Goal: Task Accomplishment & Management: Use online tool/utility

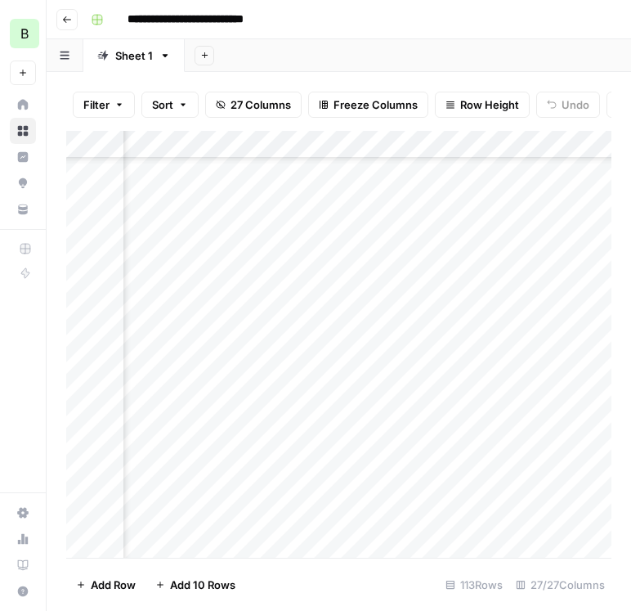
scroll to position [360, 140]
click at [568, 523] on div "Add Column" at bounding box center [338, 344] width 545 height 427
click at [555, 509] on div "Add Column" at bounding box center [338, 344] width 545 height 427
click at [268, 507] on div "Add Column" at bounding box center [338, 344] width 545 height 427
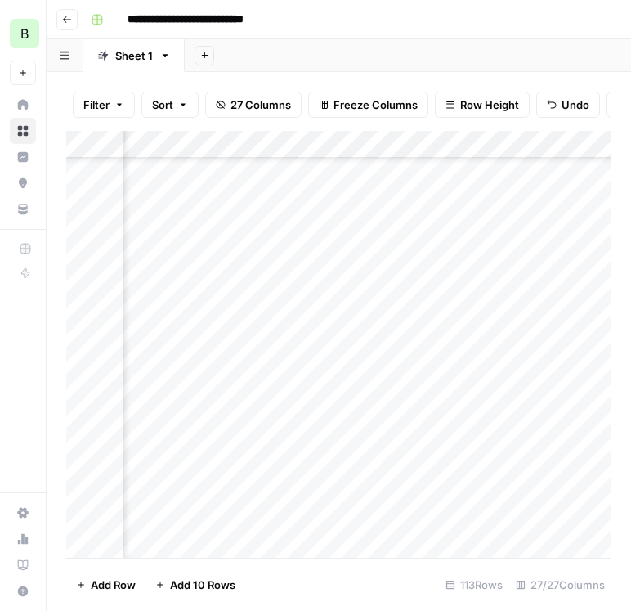
click at [335, 509] on div "Add Column" at bounding box center [338, 344] width 545 height 427
click at [564, 391] on div "Add Column" at bounding box center [338, 344] width 545 height 427
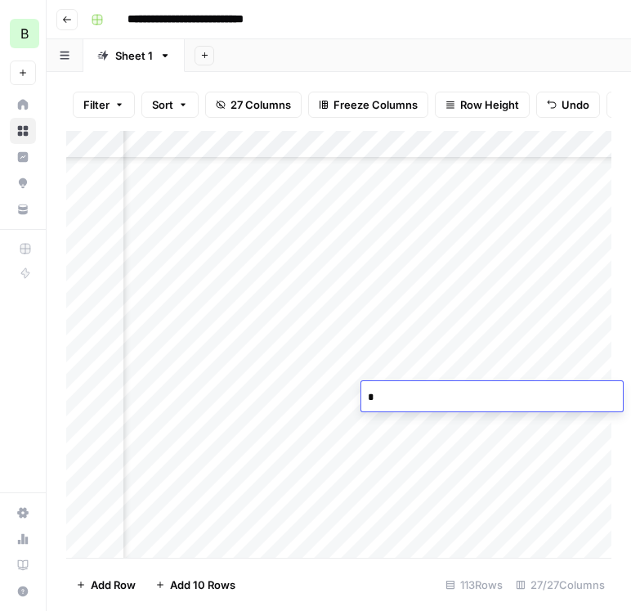
click at [569, 415] on div "Add Column" at bounding box center [338, 344] width 545 height 427
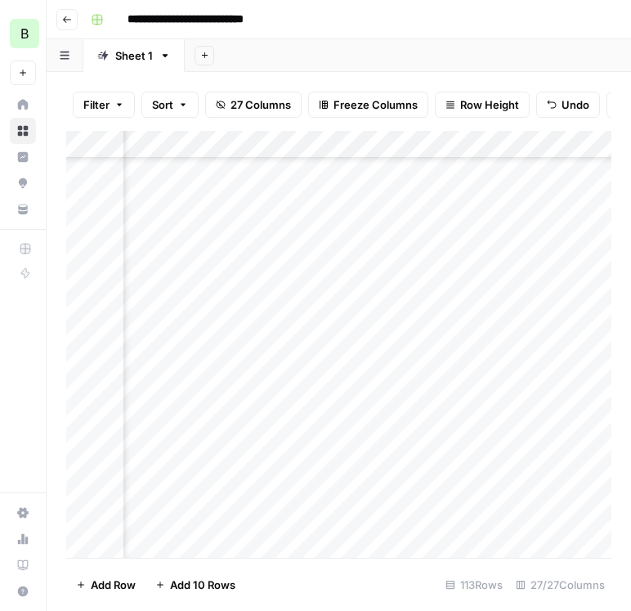
scroll to position [589, 92]
click at [235, 307] on div "Add Column" at bounding box center [338, 344] width 545 height 427
click at [339, 303] on div "Add Column" at bounding box center [338, 344] width 545 height 427
click at [563, 298] on div "Add Column" at bounding box center [338, 344] width 545 height 427
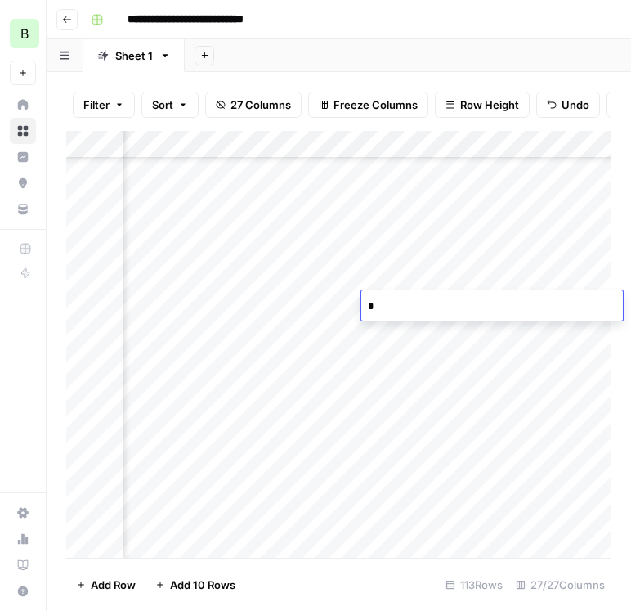
click at [588, 343] on div "Add Column" at bounding box center [338, 344] width 545 height 427
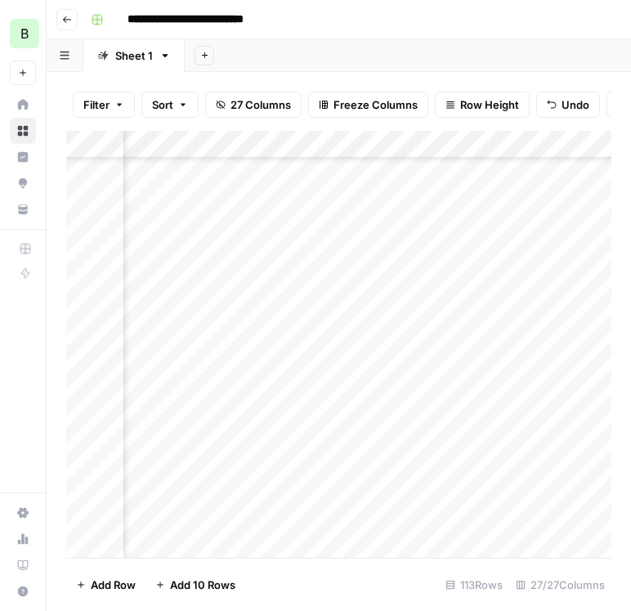
click at [338, 331] on div "Add Column" at bounding box center [338, 344] width 545 height 427
click at [563, 328] on div "Add Column" at bounding box center [338, 344] width 545 height 427
click at [282, 330] on div "Add Column" at bounding box center [338, 344] width 545 height 427
click at [576, 330] on div "Add Column" at bounding box center [338, 344] width 545 height 427
click at [578, 369] on div "Add Column" at bounding box center [338, 344] width 545 height 427
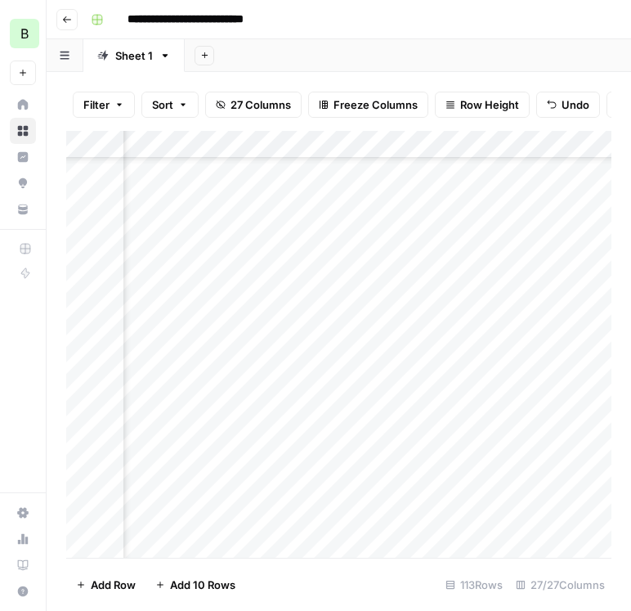
click at [296, 362] on div "Add Column" at bounding box center [338, 344] width 545 height 427
click at [336, 361] on div "Add Column" at bounding box center [338, 344] width 545 height 427
click at [565, 361] on div "Add Column" at bounding box center [338, 344] width 545 height 427
click at [578, 388] on div "Add Column" at bounding box center [338, 344] width 545 height 427
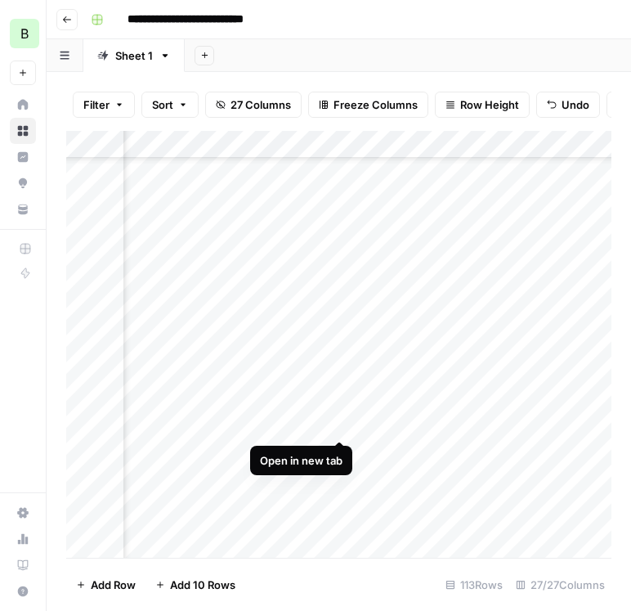
click at [334, 426] on div "Add Column" at bounding box center [338, 344] width 545 height 427
click at [485, 391] on div "Add Column" at bounding box center [338, 344] width 545 height 427
click at [481, 413] on div "Add Column" at bounding box center [338, 344] width 545 height 427
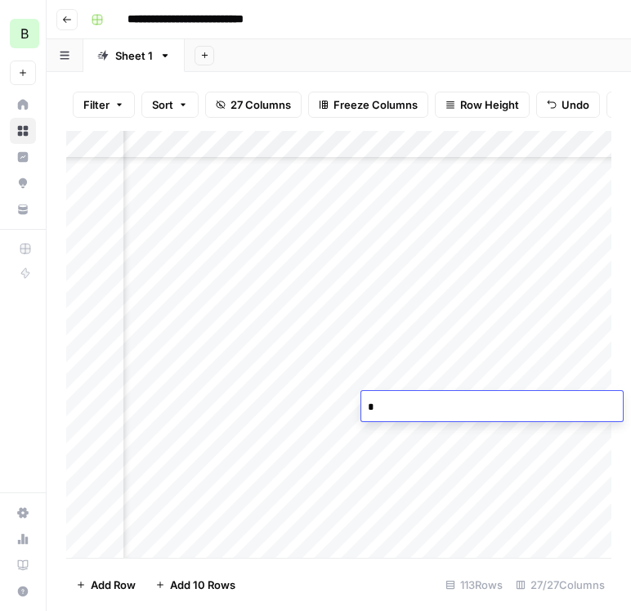
click at [491, 443] on div "Add Column" at bounding box center [338, 344] width 545 height 427
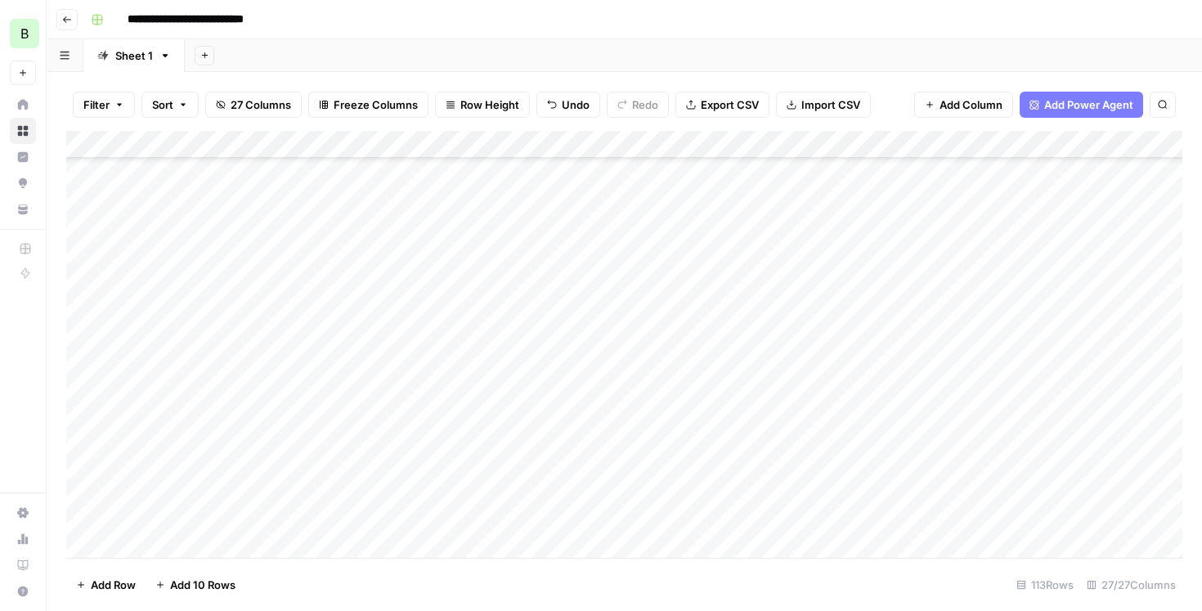
scroll to position [0, 0]
click at [295, 173] on div "Add Column" at bounding box center [624, 344] width 1116 height 427
click at [428, 171] on div "Add Column" at bounding box center [624, 344] width 1116 height 427
click at [436, 200] on div "Add Column" at bounding box center [624, 344] width 1116 height 427
